Goal: Task Accomplishment & Management: Manage account settings

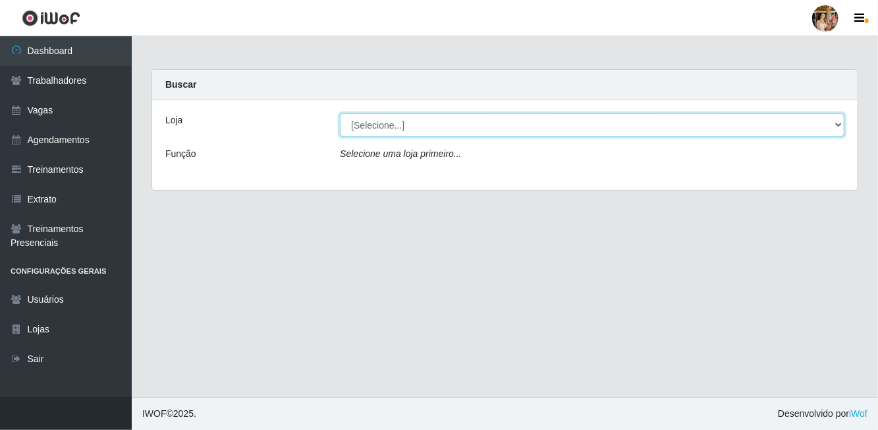
click at [389, 130] on select "[Selecione...] Atacado Vem - [GEOGRAPHIC_DATA] 30 Laranjeiras Velha Atacado Vem…" at bounding box center [592, 124] width 505 height 23
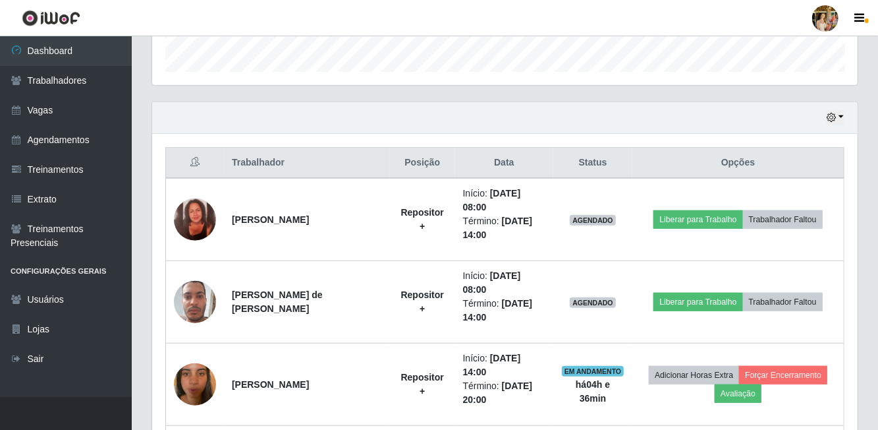
scroll to position [400, 0]
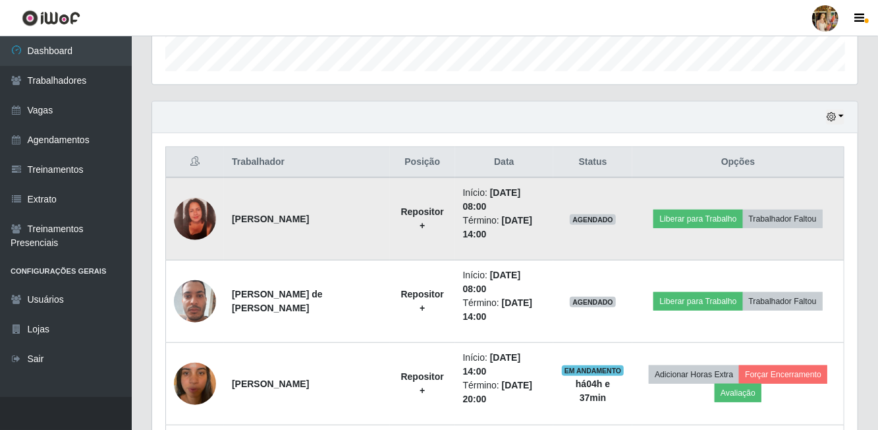
click at [294, 221] on td "[PERSON_NAME]" at bounding box center [307, 218] width 166 height 83
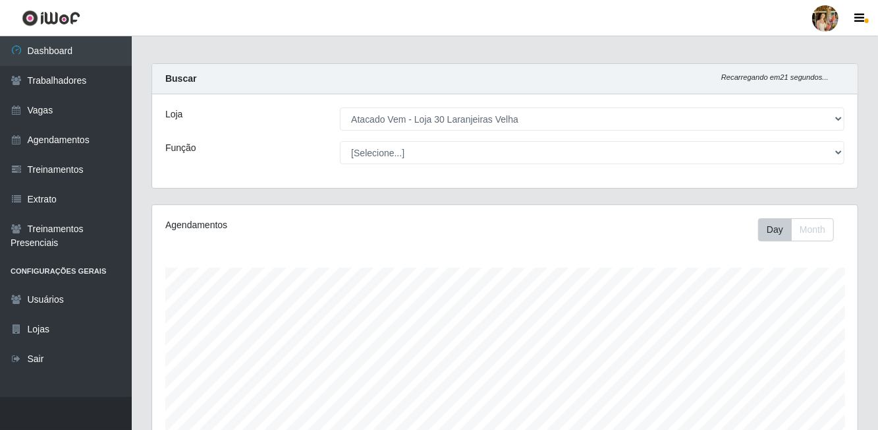
scroll to position [0, 0]
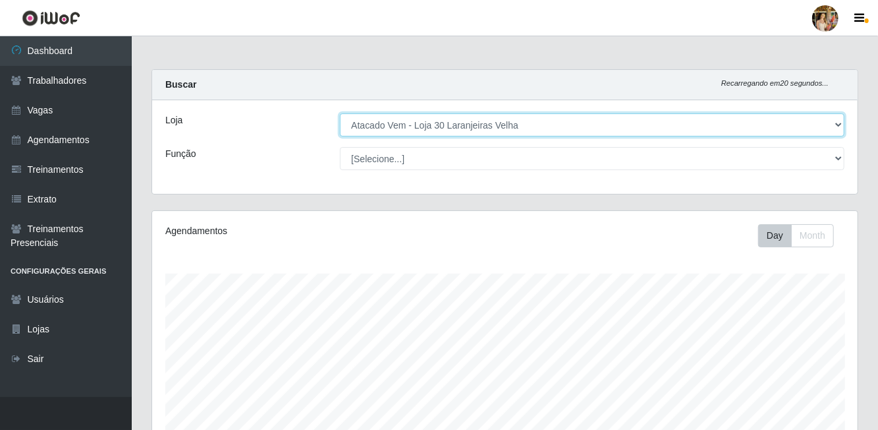
click at [391, 134] on select "[Selecione...] Atacado Vem - [GEOGRAPHIC_DATA] 30 Laranjeiras Velha Atacado Vem…" at bounding box center [592, 124] width 505 height 23
click at [390, 116] on select "[Selecione...] Atacado Vem - [GEOGRAPHIC_DATA] 30 Laranjeiras Velha Atacado Vem…" at bounding box center [592, 124] width 505 height 23
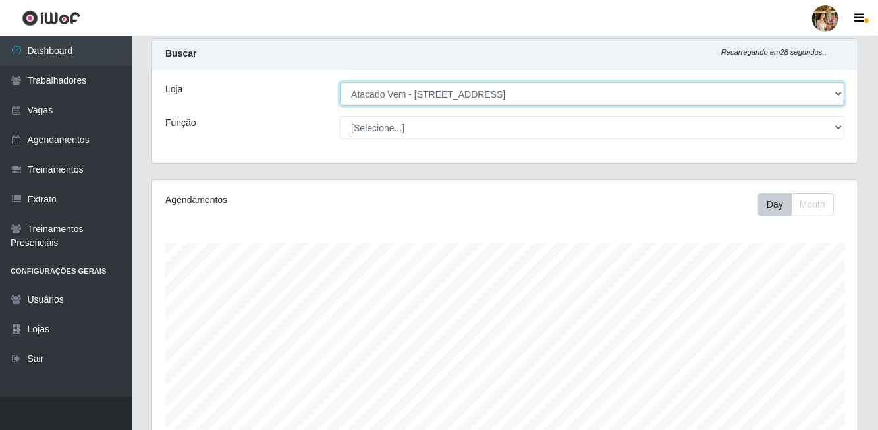
scroll to position [30, 0]
click at [396, 96] on select "[Selecione...] Atacado Vem - [GEOGRAPHIC_DATA] 30 Laranjeiras Velha Atacado Vem…" at bounding box center [592, 94] width 505 height 23
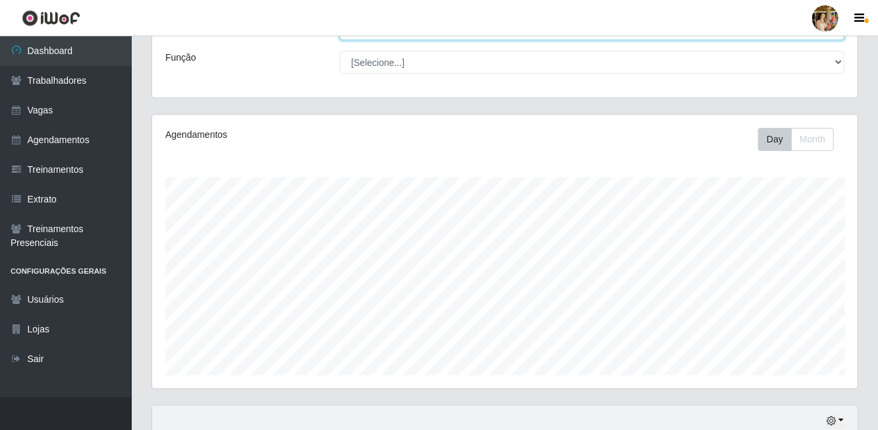
scroll to position [0, 0]
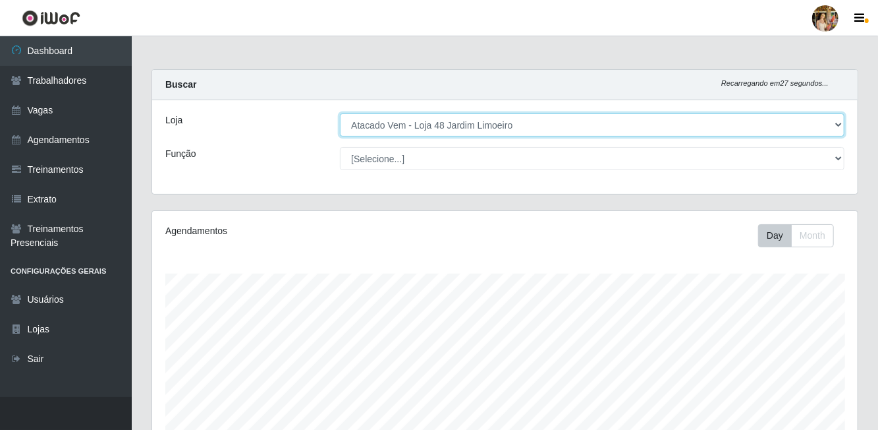
click at [389, 123] on select "[Selecione...] Atacado Vem - [GEOGRAPHIC_DATA] 30 Laranjeiras Velha Atacado Vem…" at bounding box center [592, 124] width 505 height 23
click at [398, 131] on select "[Selecione...] Atacado Vem - [GEOGRAPHIC_DATA] 30 Laranjeiras Velha Atacado Vem…" at bounding box center [592, 124] width 505 height 23
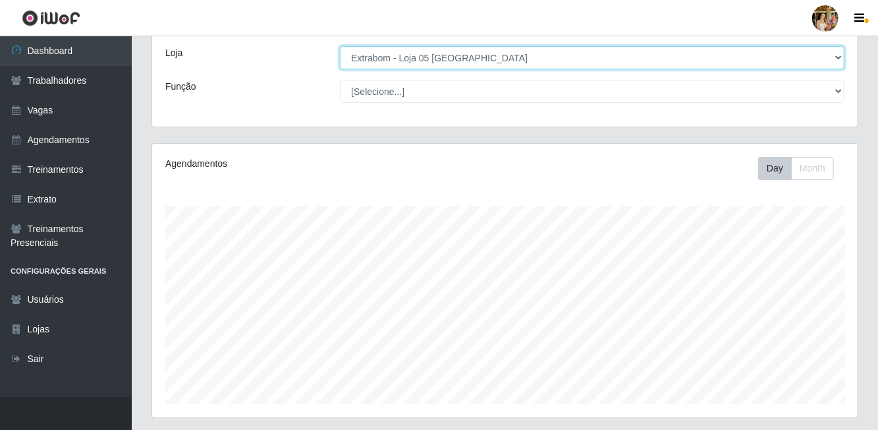
scroll to position [66, 0]
click at [402, 59] on select "[Selecione...] Atacado Vem - [GEOGRAPHIC_DATA] 30 Laranjeiras Velha Atacado Vem…" at bounding box center [592, 58] width 505 height 23
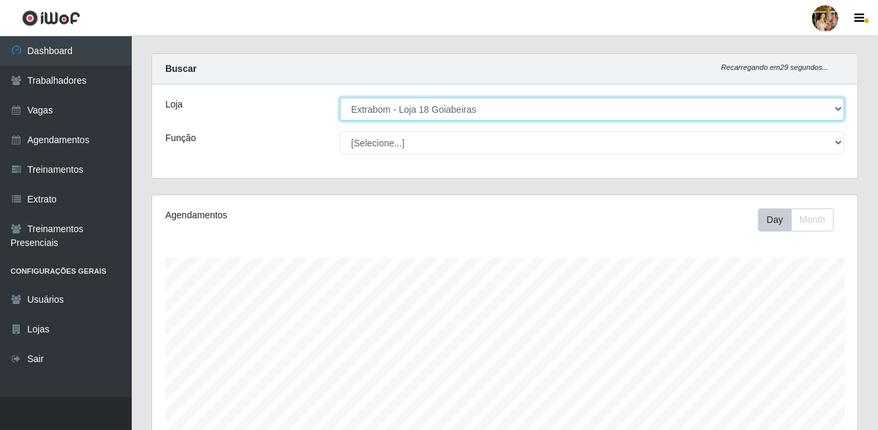
scroll to position [0, 0]
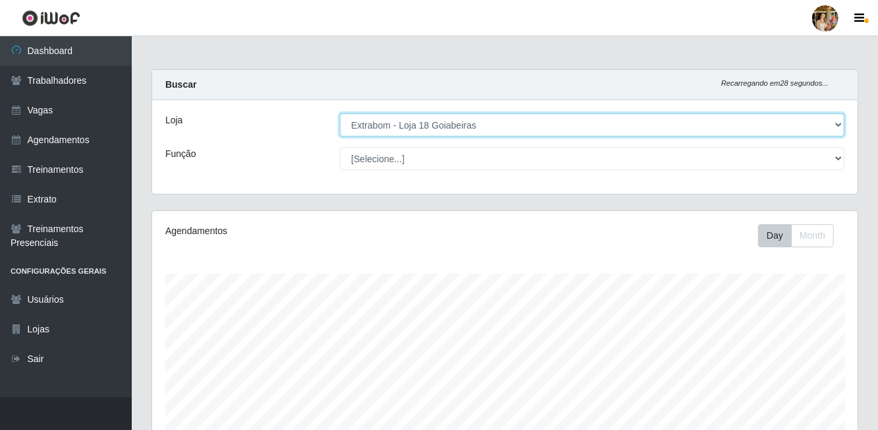
click at [392, 131] on select "[Selecione...] Atacado Vem - [GEOGRAPHIC_DATA] 30 Laranjeiras Velha Atacado Vem…" at bounding box center [592, 124] width 505 height 23
click at [396, 129] on select "[Selecione...] Atacado Vem - [GEOGRAPHIC_DATA] 30 Laranjeiras Velha Atacado Vem…" at bounding box center [592, 124] width 505 height 23
select select "470"
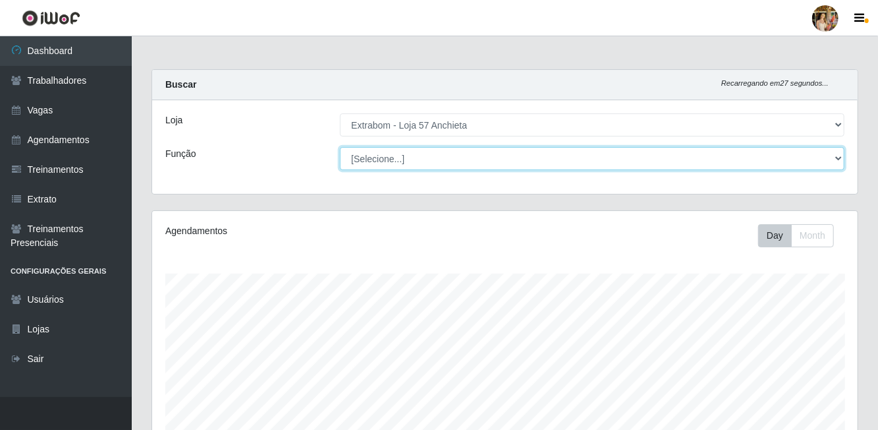
click at [405, 147] on select "[Selecione...] Repositor Repositor + Repositor ++" at bounding box center [592, 158] width 505 height 23
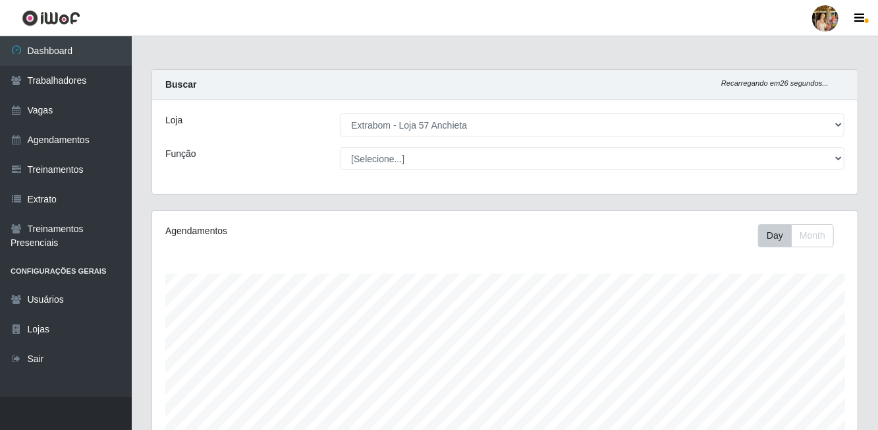
click at [362, 103] on div "Loja [Selecione...] Atacado Vem - [GEOGRAPHIC_DATA] 30 Laranjeiras Velha Atacad…" at bounding box center [505, 147] width 706 height 94
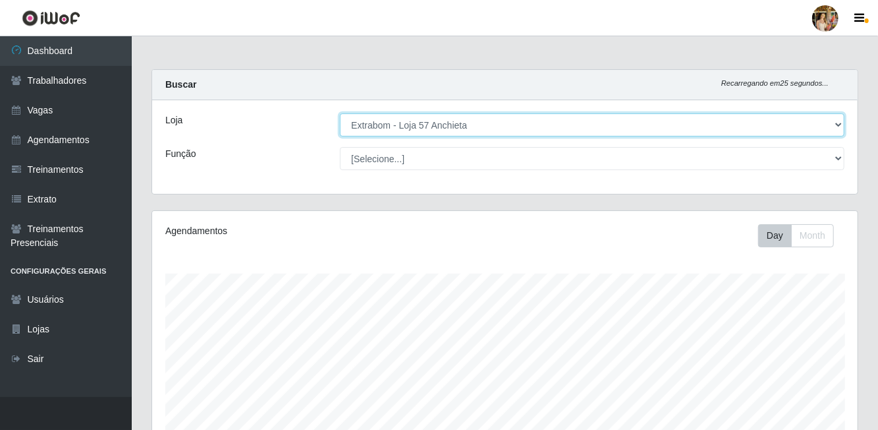
click at [377, 129] on select "[Selecione...] Atacado Vem - [GEOGRAPHIC_DATA] 30 Laranjeiras Velha Atacado Vem…" at bounding box center [592, 124] width 505 height 23
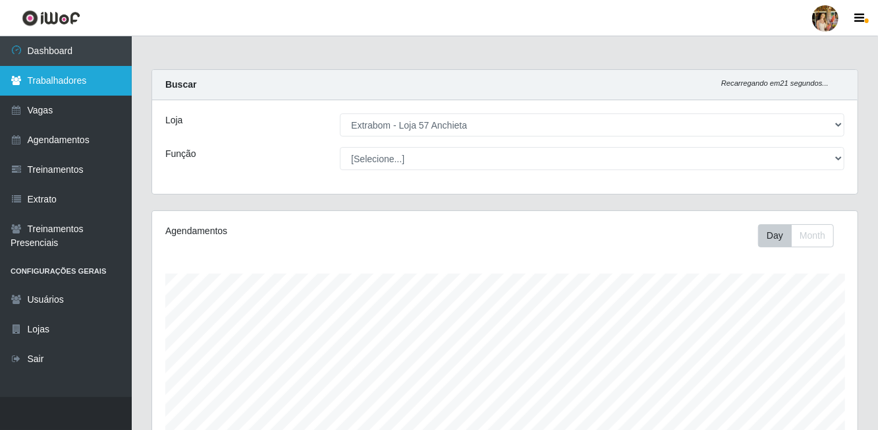
click at [66, 76] on link "Trabalhadores" at bounding box center [66, 81] width 132 height 30
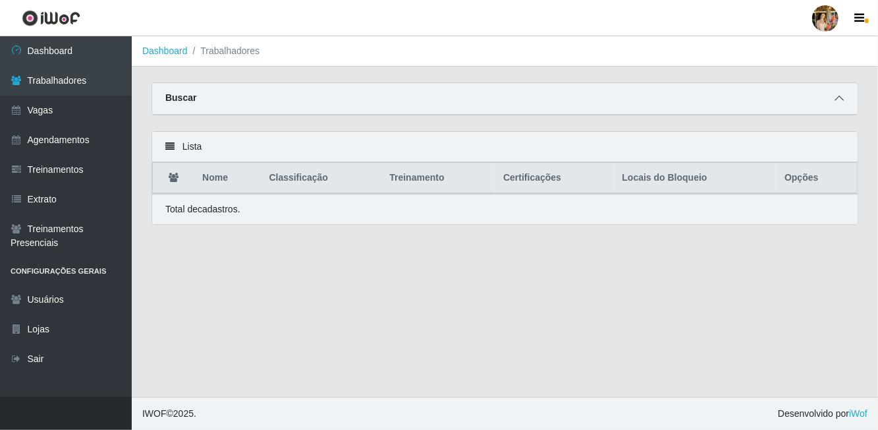
click at [842, 101] on icon at bounding box center [839, 98] width 9 height 9
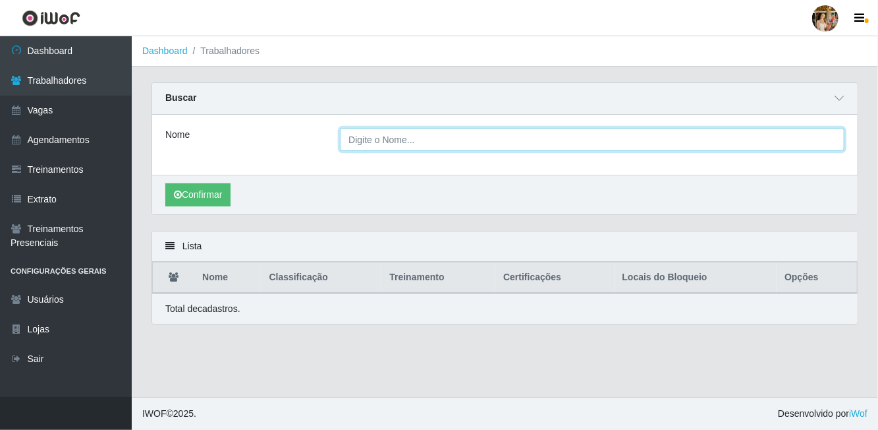
click at [401, 142] on input "Nome" at bounding box center [592, 139] width 505 height 23
type input "Mawuena"
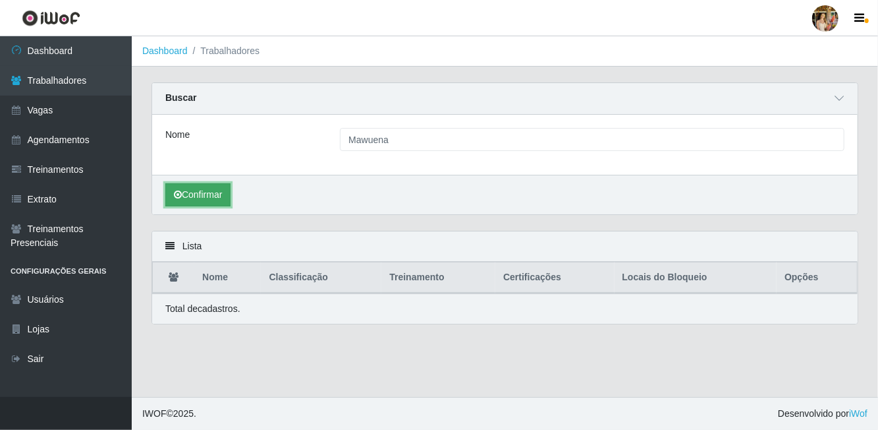
click at [213, 183] on button "Confirmar" at bounding box center [197, 194] width 65 height 23
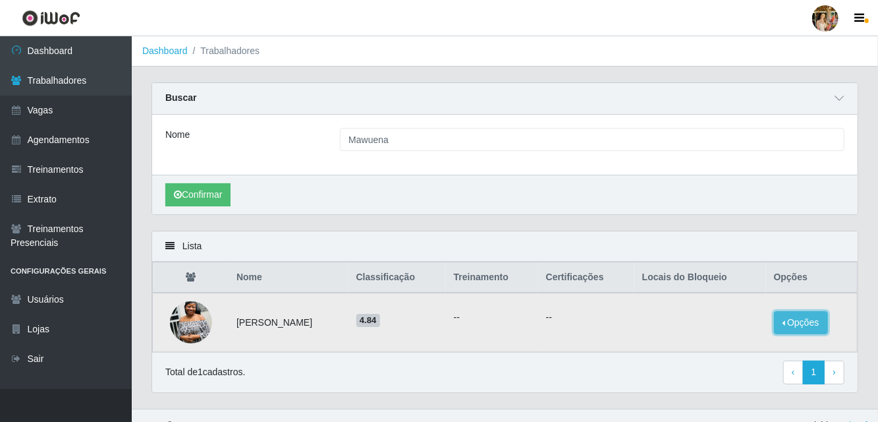
click at [813, 316] on button "Opções" at bounding box center [801, 322] width 54 height 23
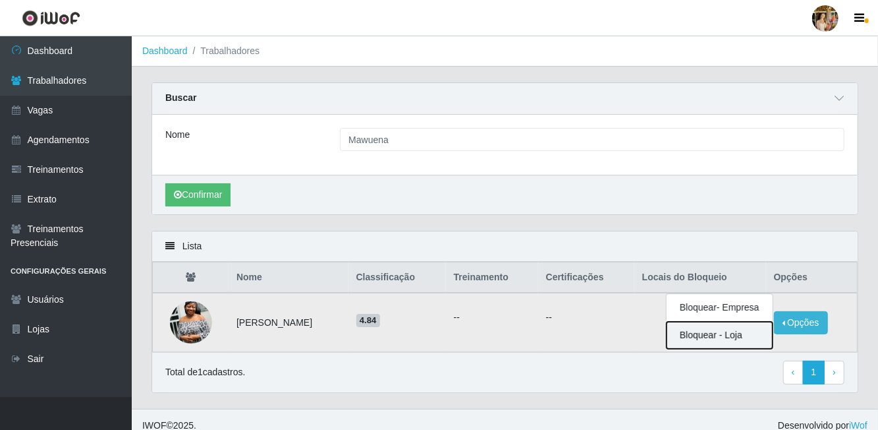
click at [766, 333] on button "Bloquear - Loja" at bounding box center [720, 335] width 106 height 27
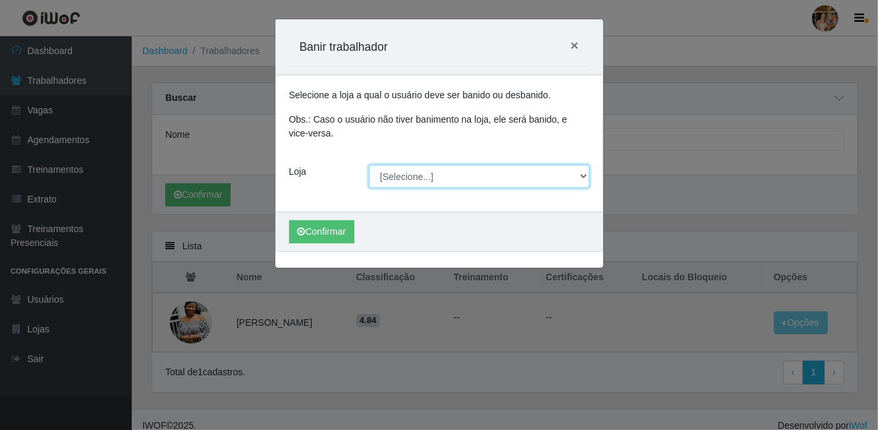
click at [507, 173] on select "[Selecione...] Atacado Vem - [GEOGRAPHIC_DATA] 30 Laranjeiras Velha Atacado Vem…" at bounding box center [479, 176] width 221 height 23
select select "494"
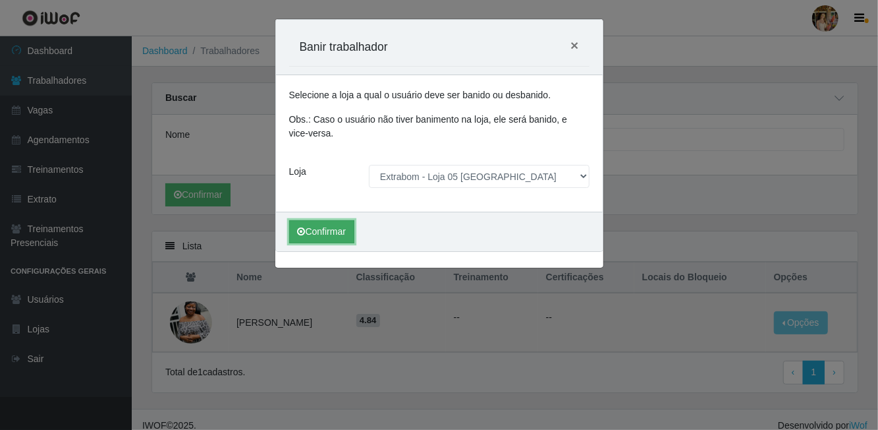
click at [336, 232] on button "Confirmar" at bounding box center [321, 231] width 65 height 23
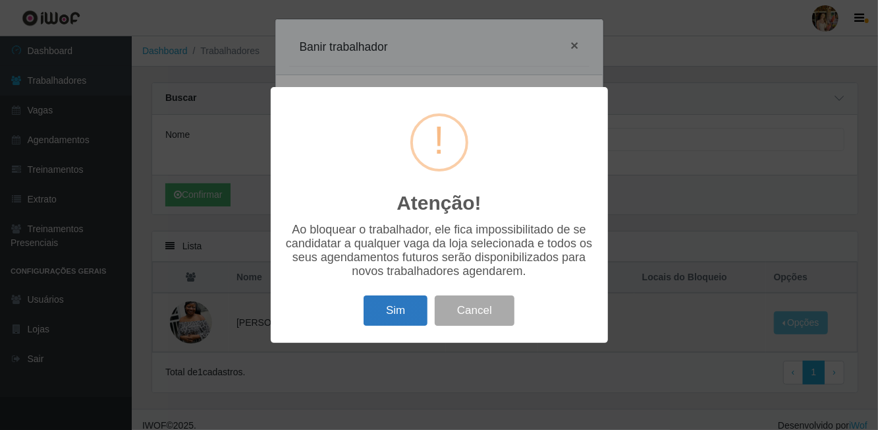
click at [402, 308] on button "Sim" at bounding box center [396, 310] width 64 height 31
